Goal: Task Accomplishment & Management: Manage account settings

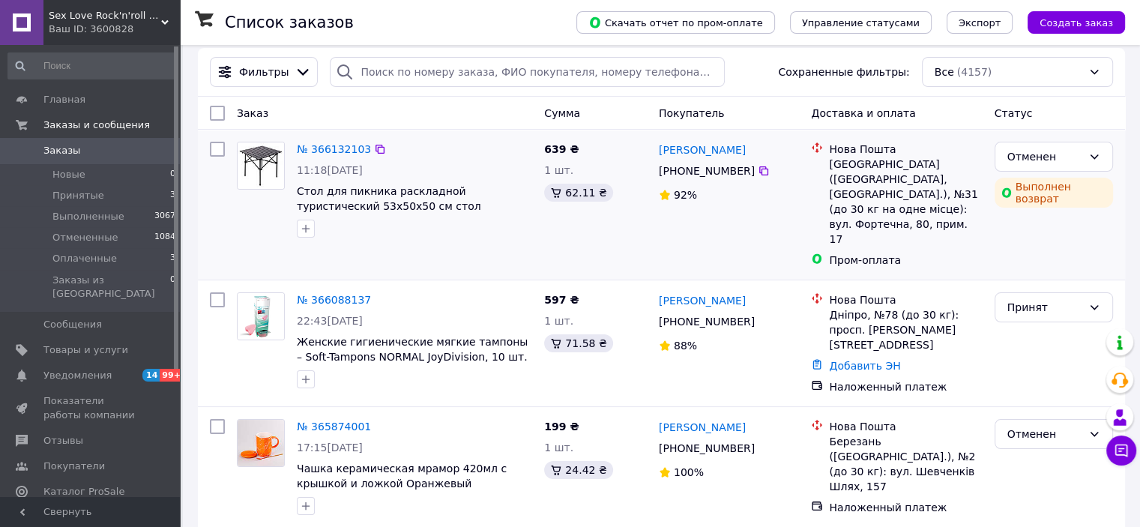
scroll to position [75, 0]
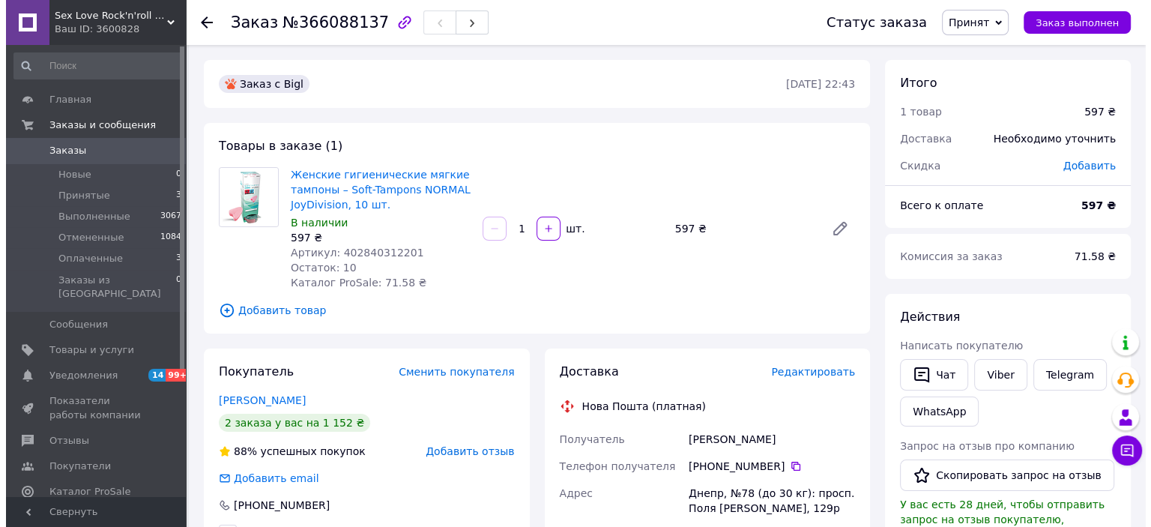
scroll to position [75, 0]
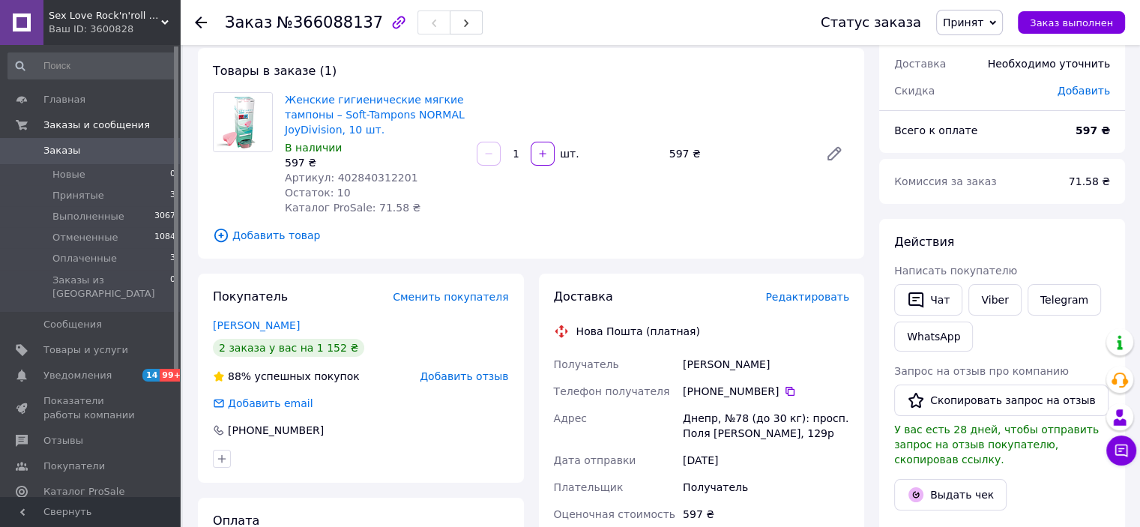
click at [819, 301] on span "Редактировать" at bounding box center [807, 297] width 84 height 12
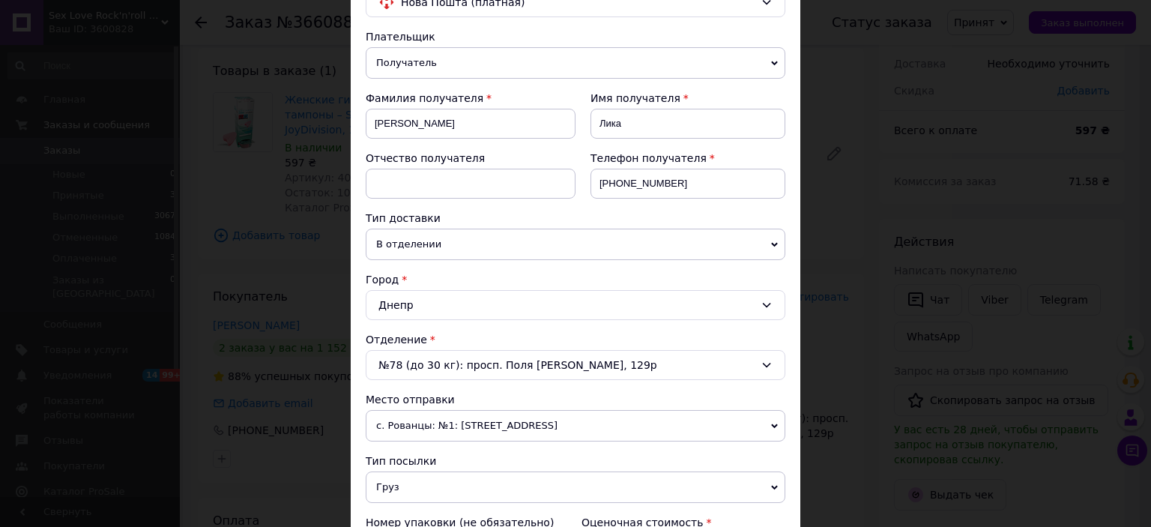
scroll to position [150, 0]
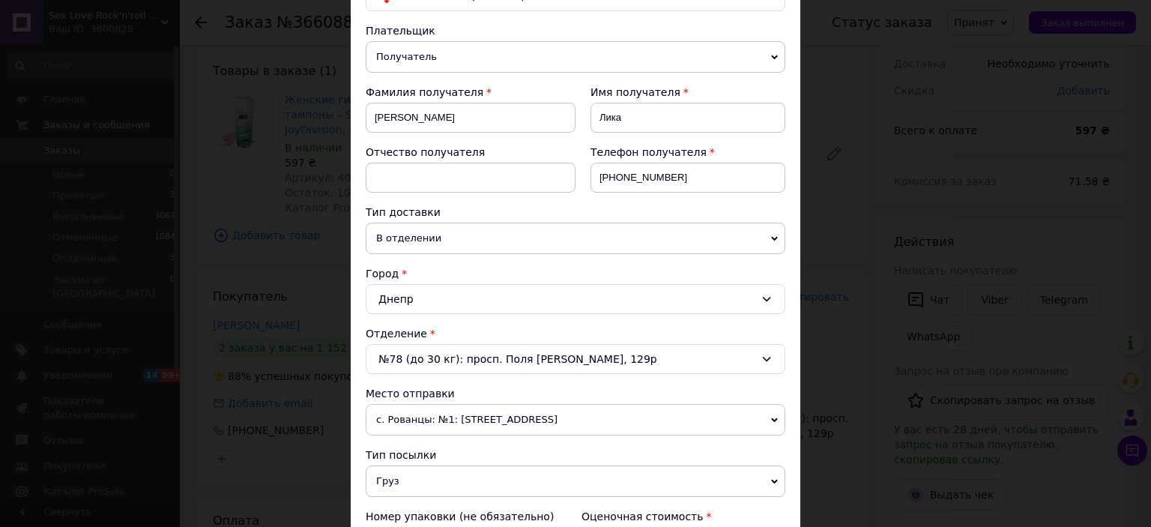
click at [526, 361] on div "№78 (до 30 кг): просп. Поля [PERSON_NAME], 129р" at bounding box center [576, 359] width 420 height 30
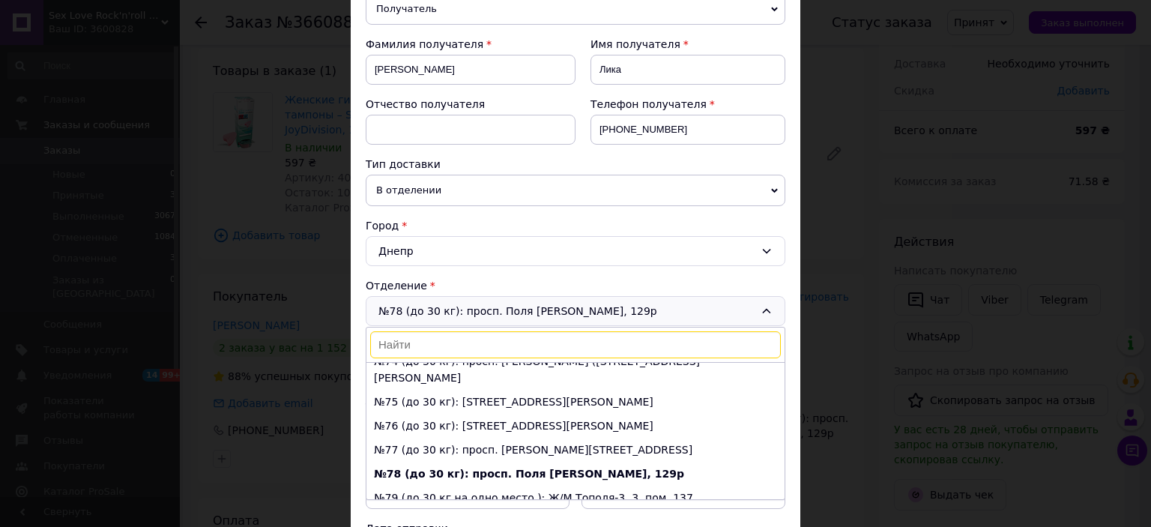
scroll to position [225, 0]
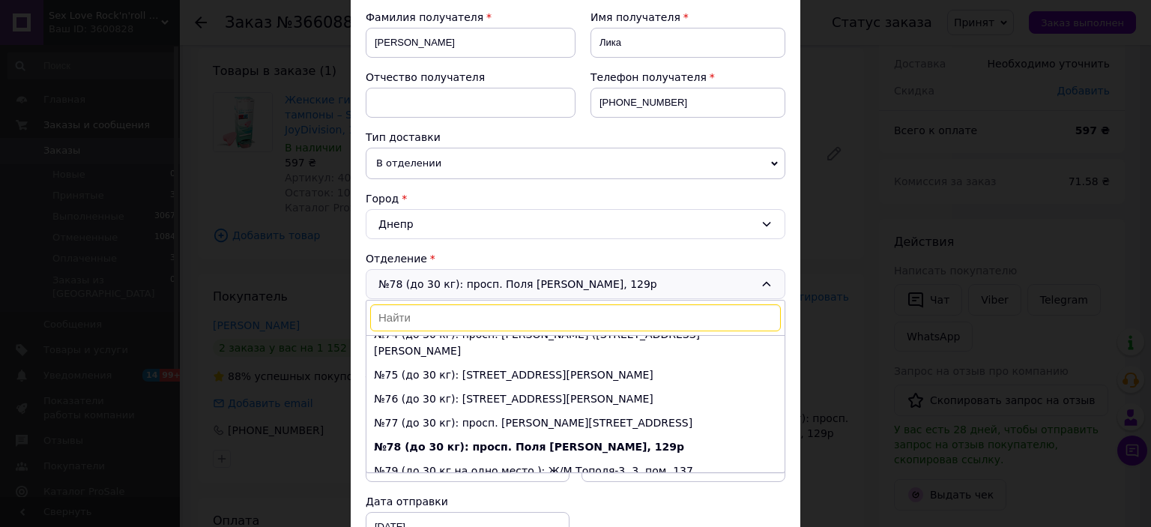
click at [522, 191] on div "Город" at bounding box center [576, 198] width 420 height 15
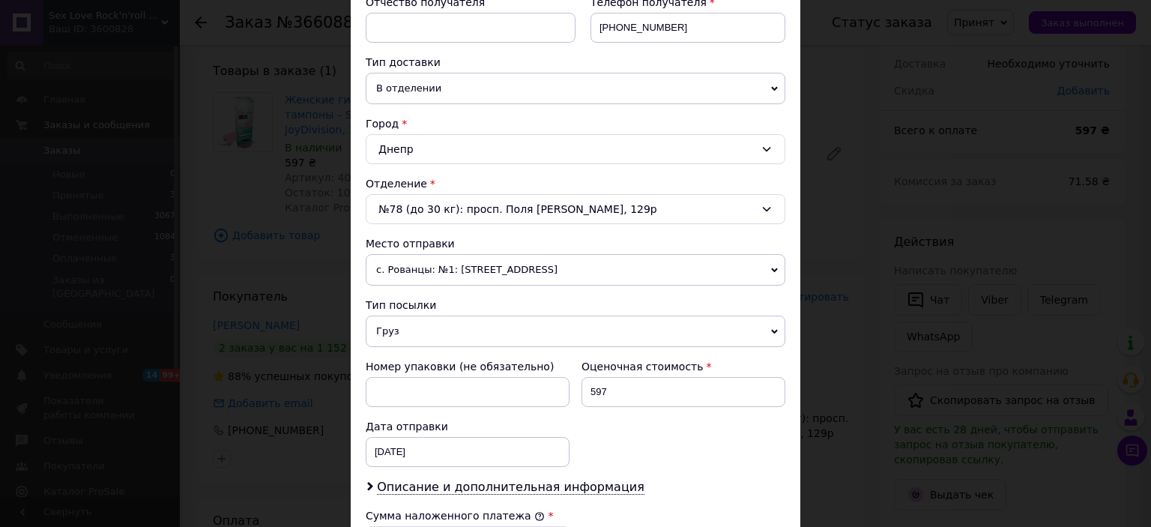
scroll to position [375, 0]
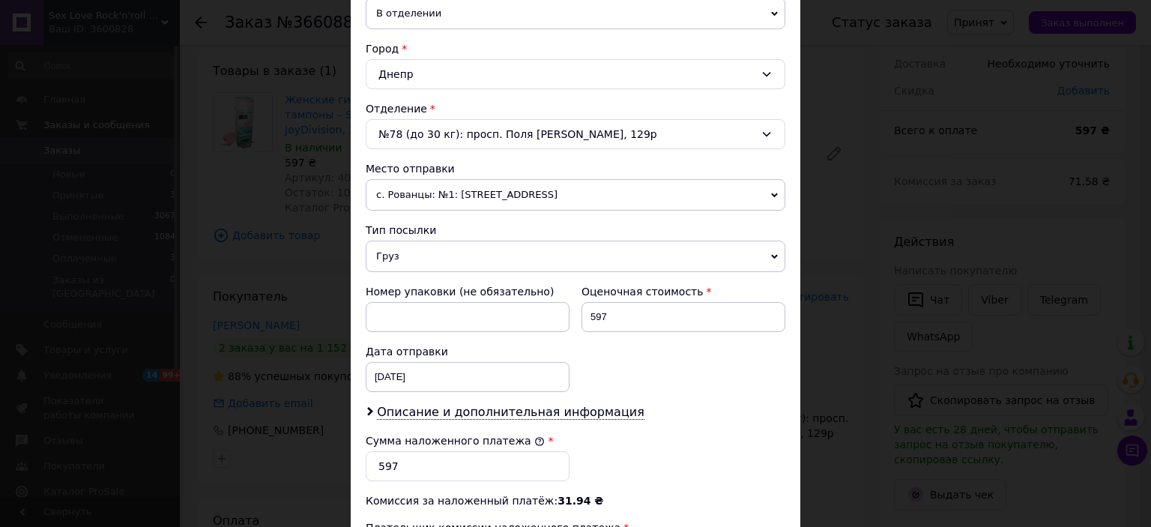
click at [515, 198] on span "с. Рованцы: №1: ул. Тополевая, 40" at bounding box center [576, 194] width 420 height 31
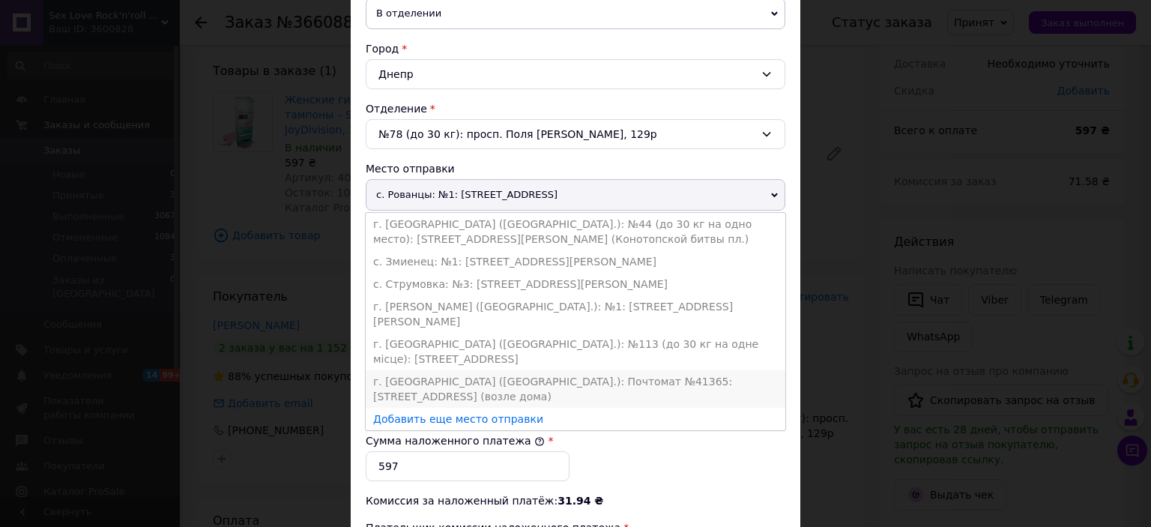
click at [513, 370] on li "г. Киев (Киевская обл.): Почтомат №41365: ул. Милютенка, 25, подъезд №1 (возле …" at bounding box center [576, 388] width 420 height 37
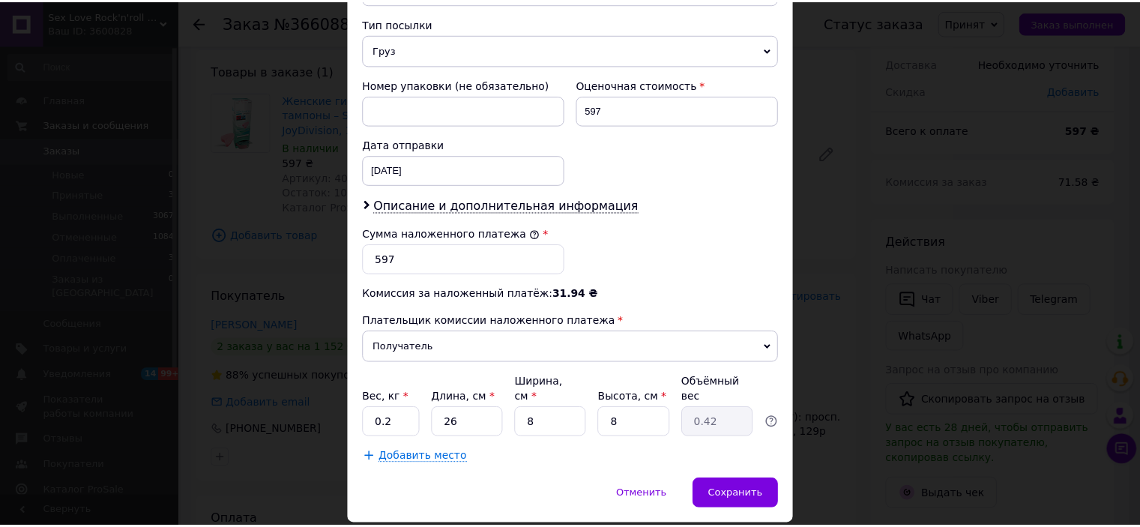
scroll to position [600, 0]
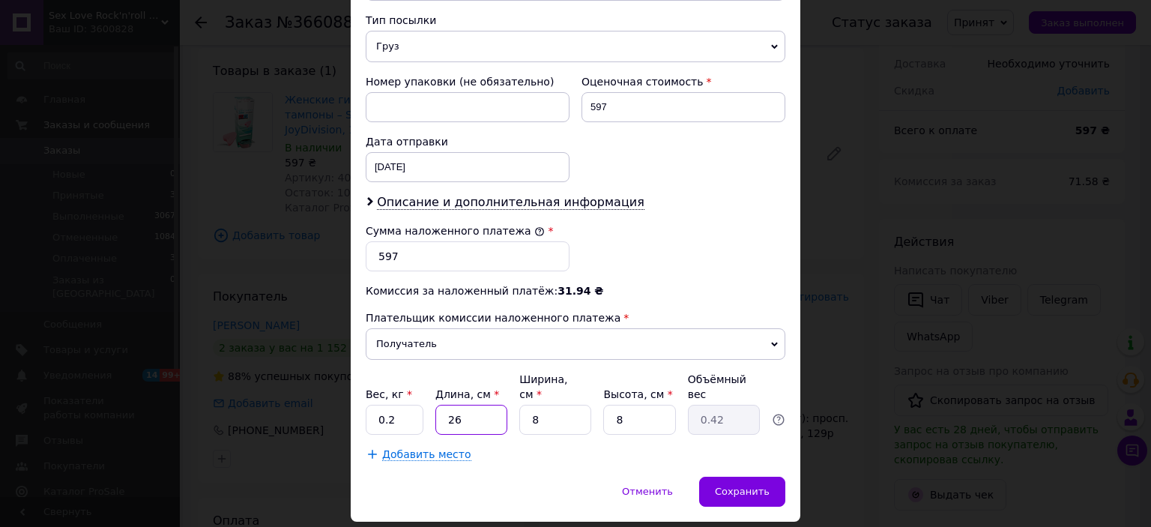
drag, startPoint x: 471, startPoint y: 411, endPoint x: 420, endPoint y: 412, distance: 51.7
click at [420, 412] on div "Вес, кг * 0.2 Длина, см * 26 Ширина, см * 8 Высота, см * 8 Объёмный вес 0.42" at bounding box center [576, 403] width 420 height 63
type input "2"
type input "0.1"
type input "27"
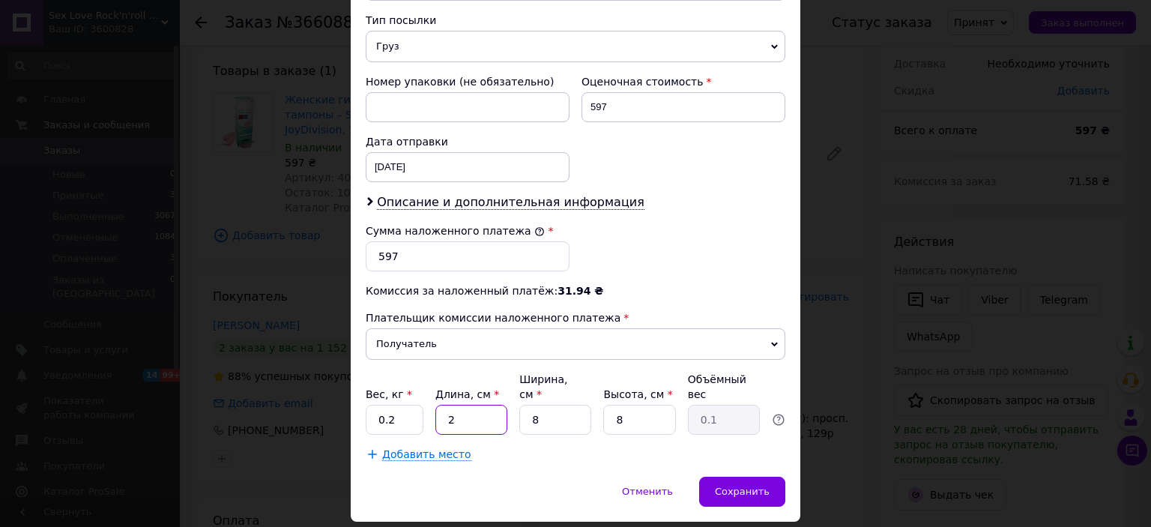
type input "0.43"
type input "27"
type input "1"
type input "0.1"
type input "11"
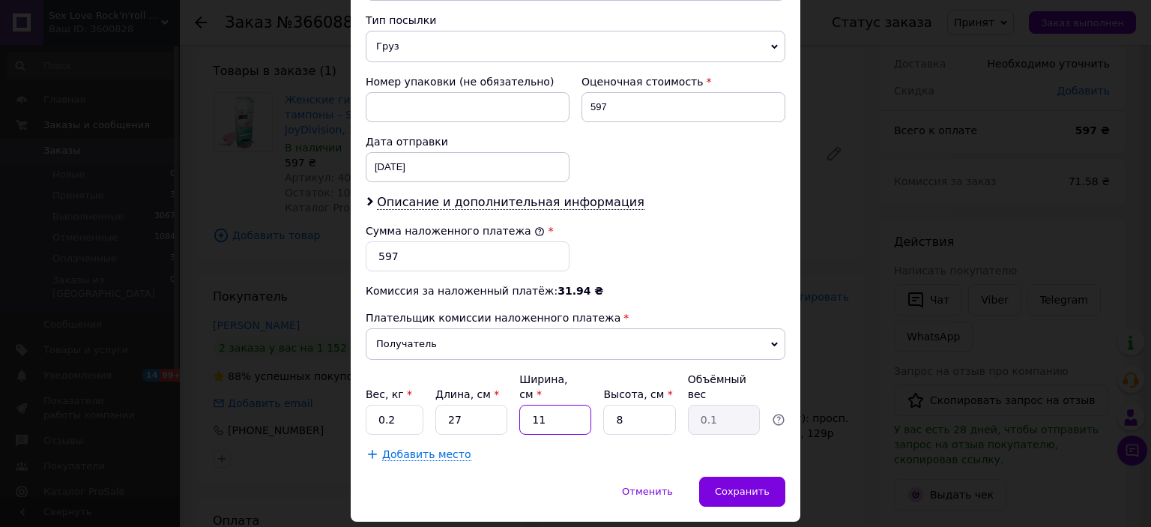
type input "0.59"
type input "11"
type input "1"
type input "0.1"
type input "11"
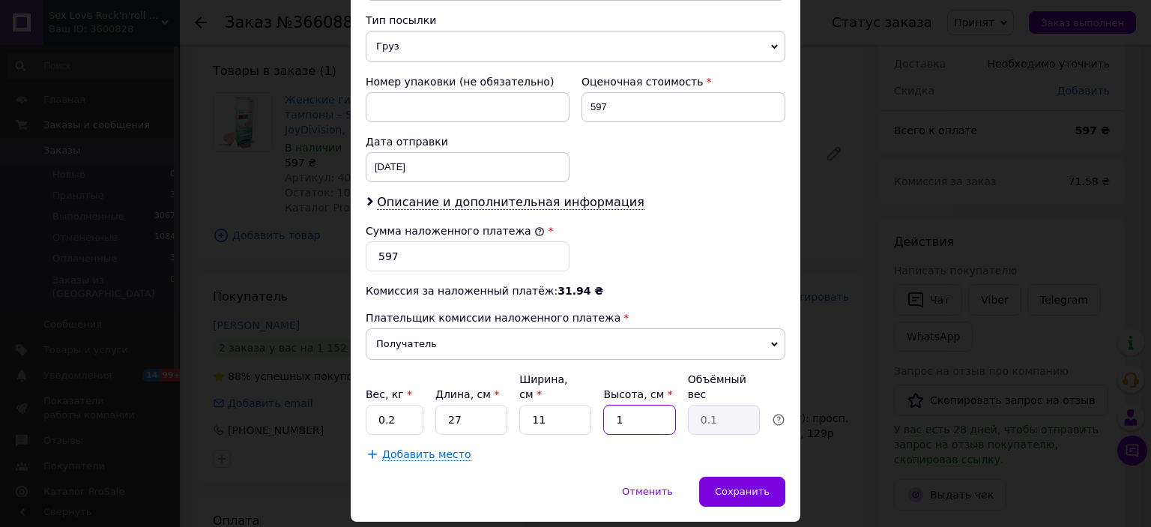
type input "0.82"
type input "11"
click at [750, 477] on div "Сохранить" at bounding box center [742, 492] width 86 height 30
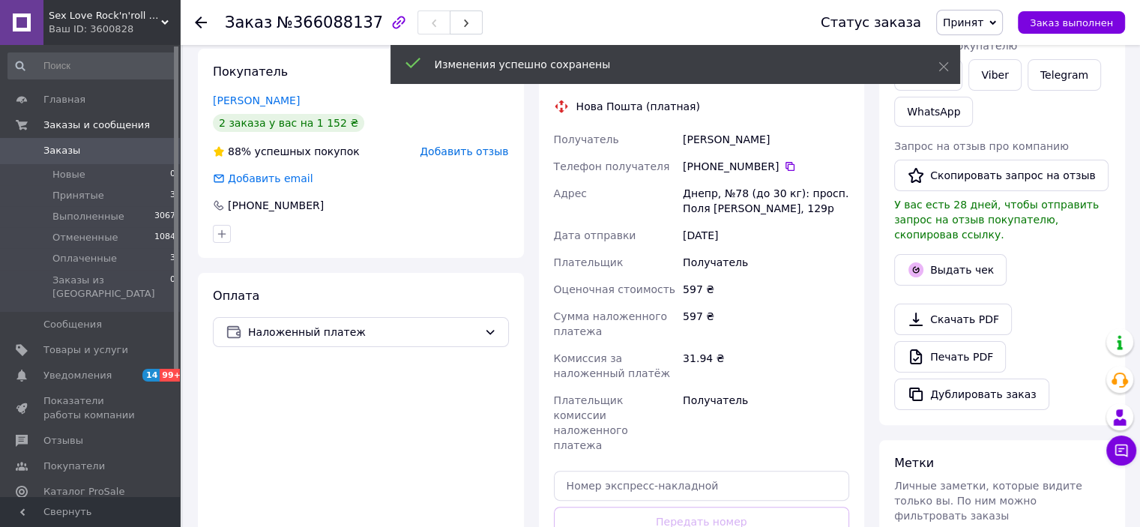
scroll to position [450, 0]
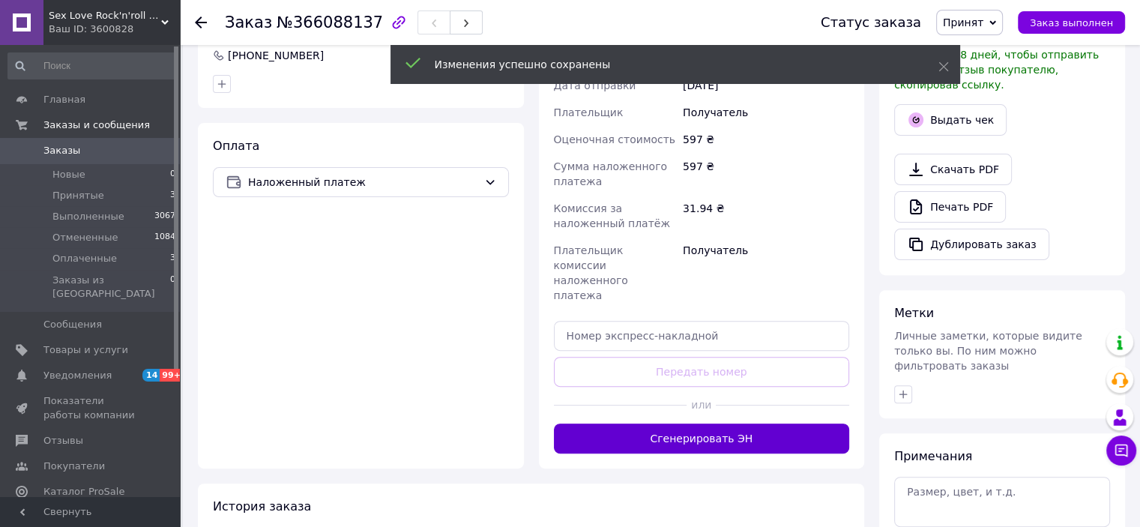
click at [678, 424] on button "Сгенерировать ЭН" at bounding box center [702, 439] width 296 height 30
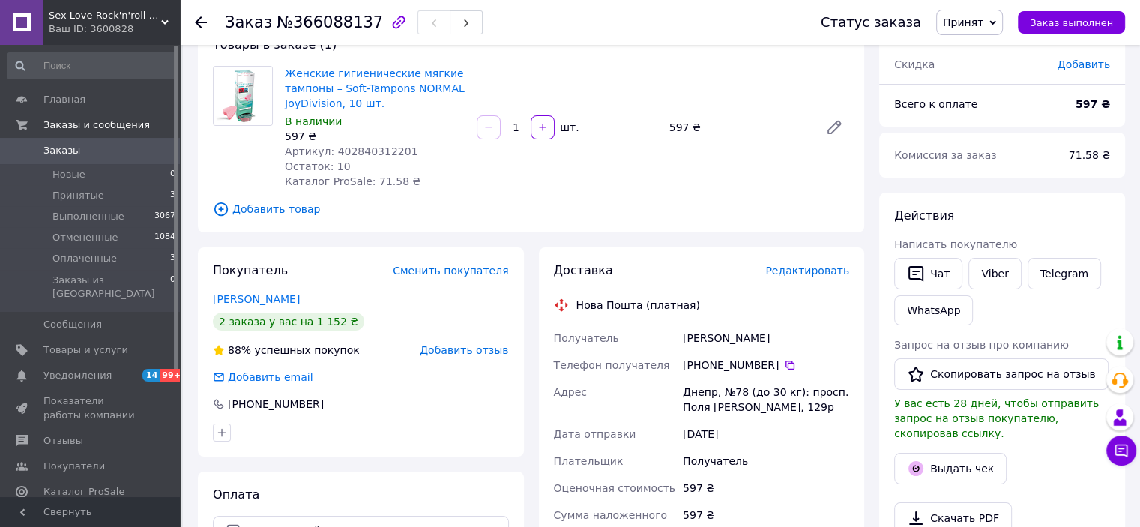
scroll to position [75, 0]
